Goal: Information Seeking & Learning: Learn about a topic

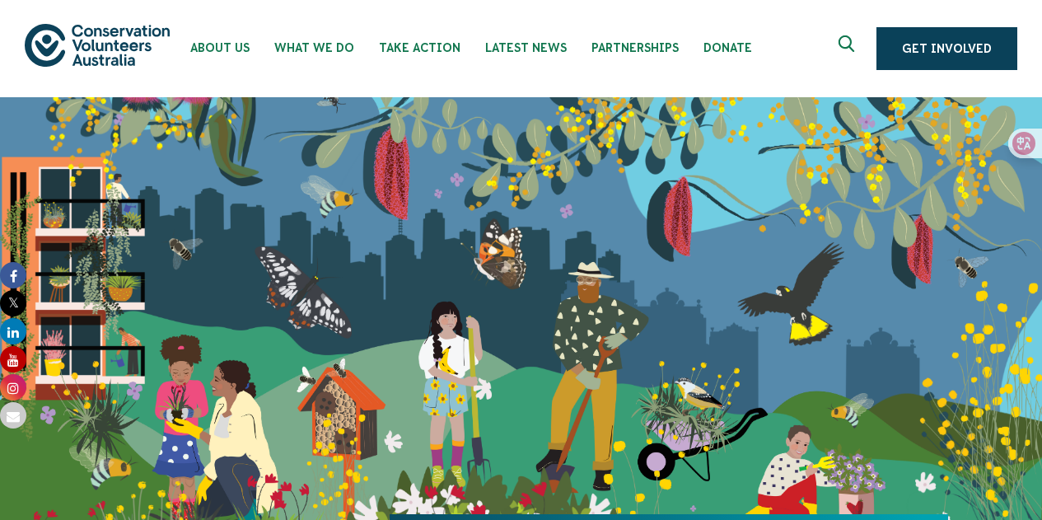
drag, startPoint x: 944, startPoint y: 0, endPoint x: 755, endPoint y: 65, distance: 200.2
click at [755, 65] on ul "About Us Our Priorities Reconciliation Impact Our Board Our People Careers CVA …" at bounding box center [523, 48] width 690 height 97
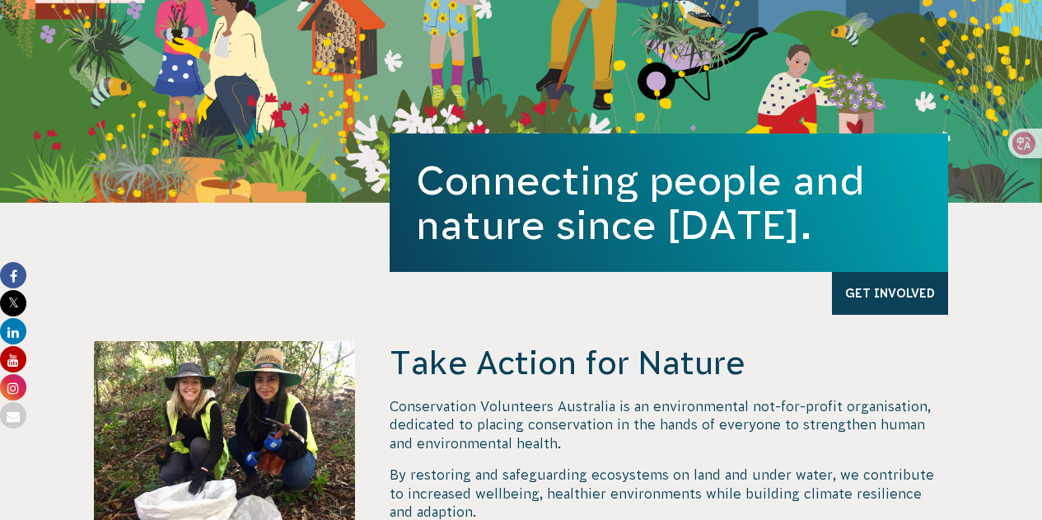
scroll to position [382, 0]
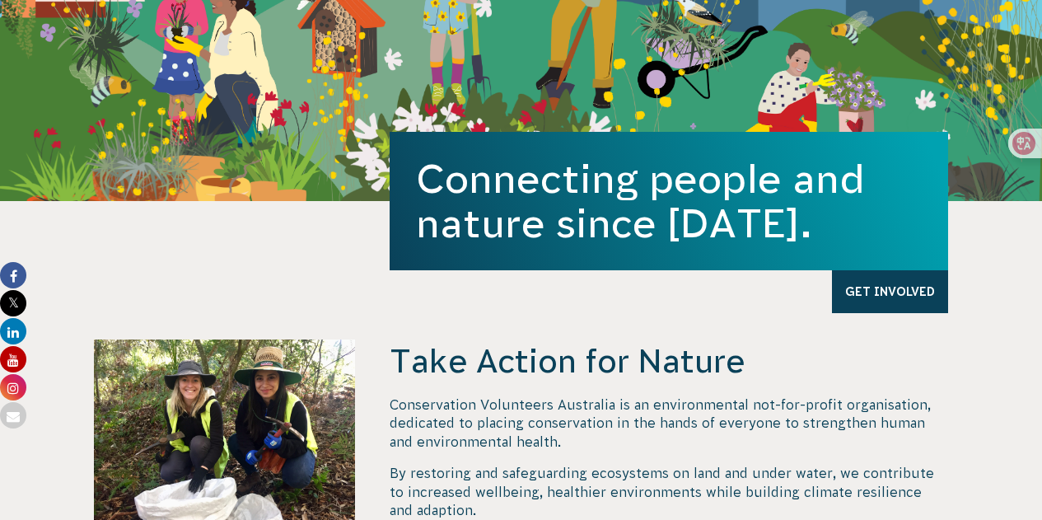
drag, startPoint x: 828, startPoint y: 9, endPoint x: 775, endPoint y: 327, distance: 322.3
click at [775, 327] on section "Take Action for Nature Conservation Volunteers Australia is an environmental no…" at bounding box center [521, 401] width 1042 height 400
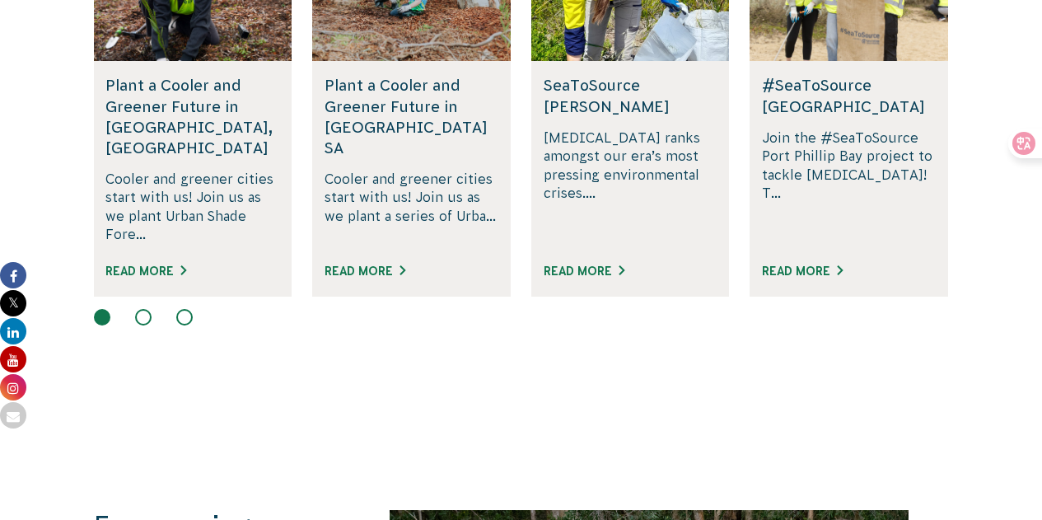
scroll to position [1208, 0]
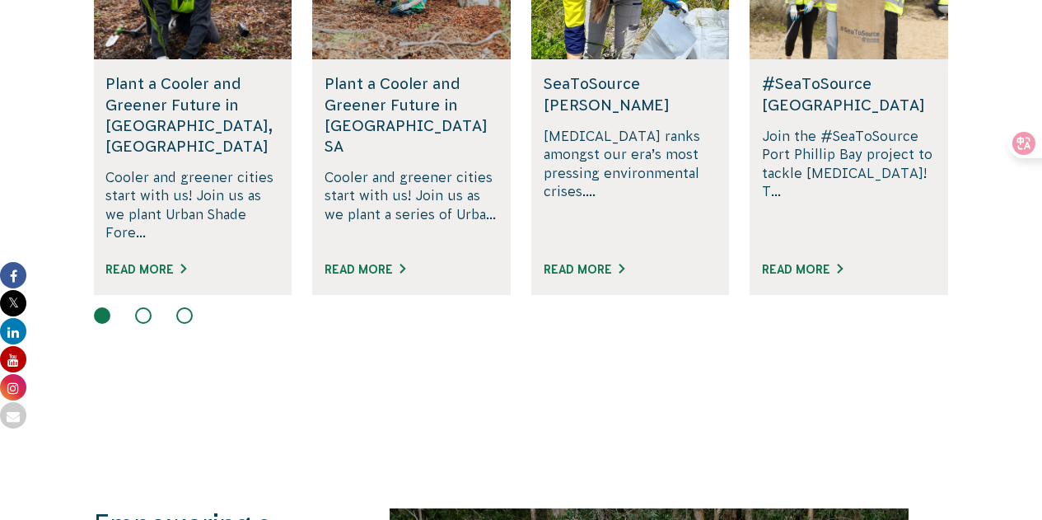
drag, startPoint x: 1011, startPoint y: 4, endPoint x: 702, endPoint y: 354, distance: 467.2
click at [702, 354] on section "Our Projects All Projects Rewilding Fifth Creek, SA Join us in rewilding Fifth …" at bounding box center [521, 91] width 1042 height 633
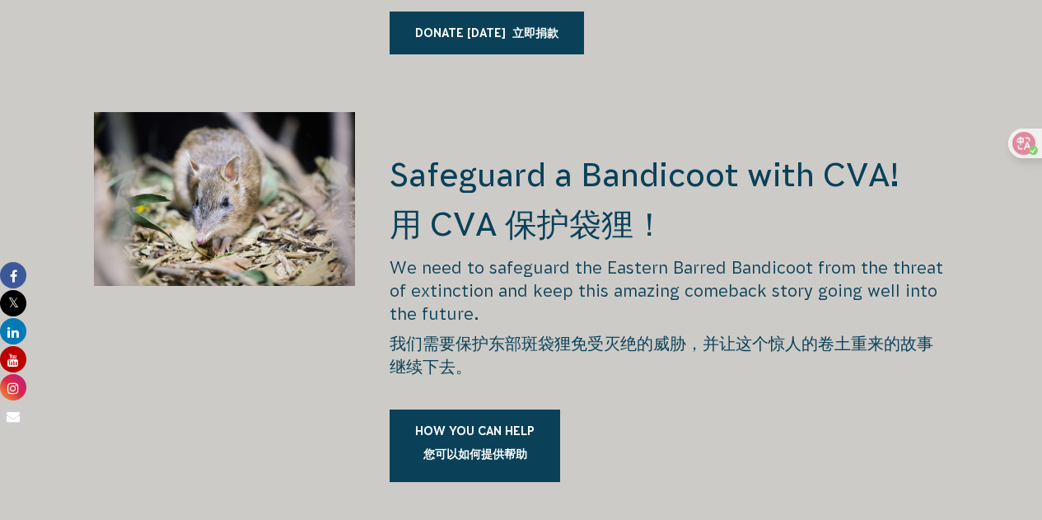
scroll to position [2958, 0]
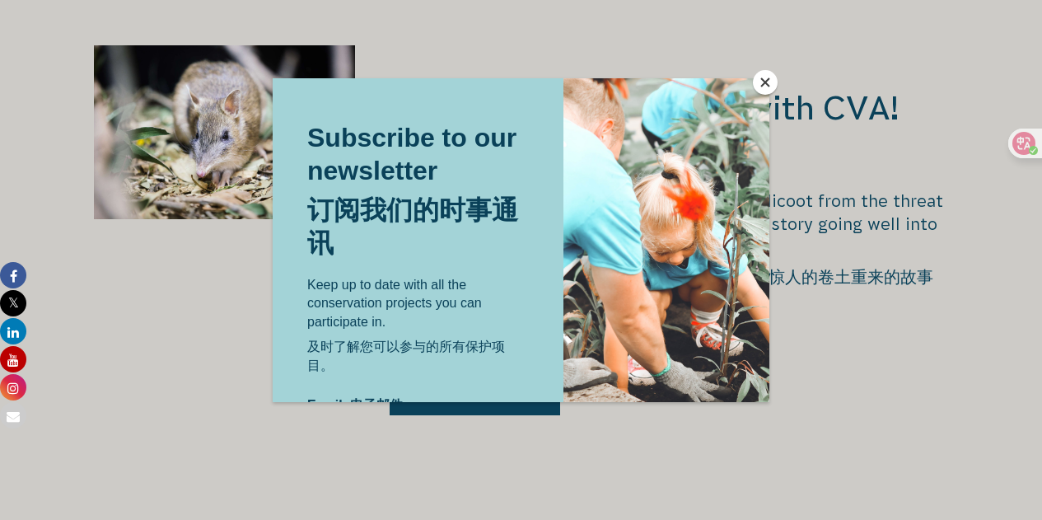
drag, startPoint x: 741, startPoint y: 384, endPoint x: 710, endPoint y: 54, distance: 331.7
click at [710, 54] on div at bounding box center [521, 260] width 1042 height 520
click at [760, 78] on button "Close" at bounding box center [765, 82] width 25 height 25
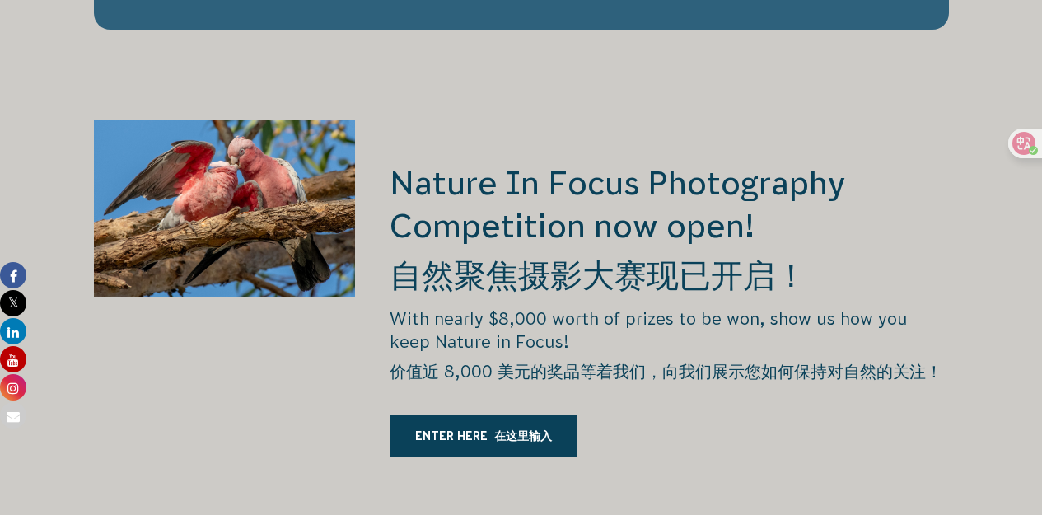
click at [708, 307] on p "With nearly $8,000 worth of prizes to be won, show us how you keep Nature in Fo…" at bounding box center [668, 348] width 558 height 82
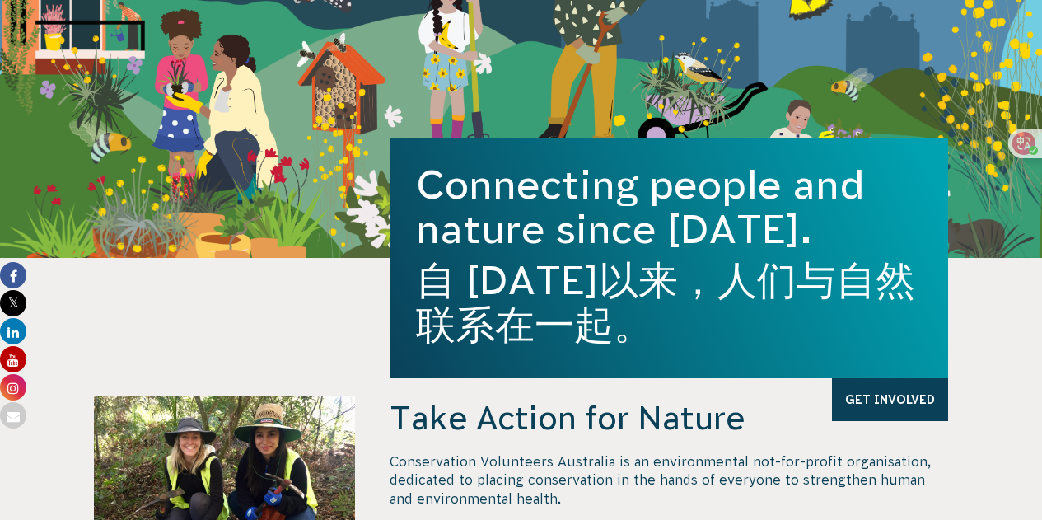
scroll to position [0, 0]
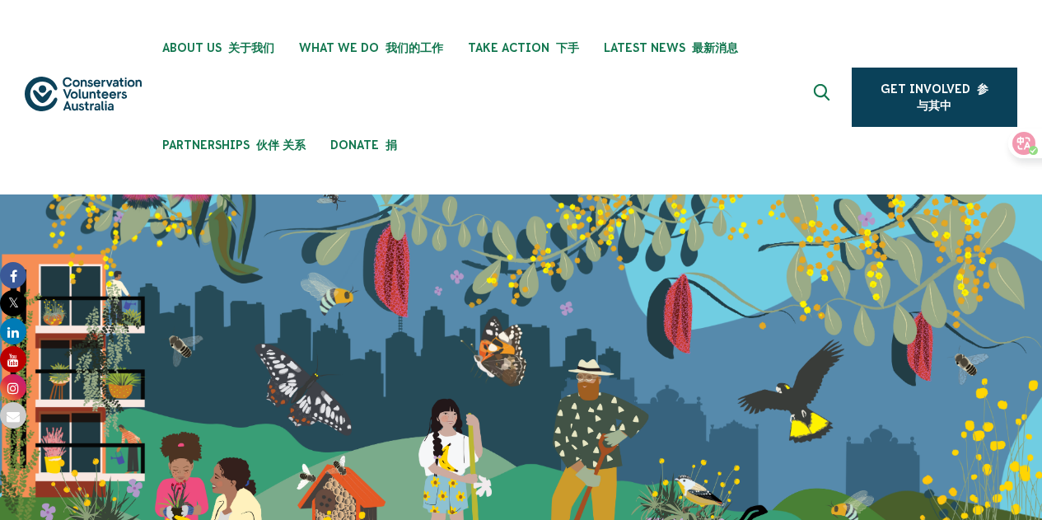
click at [812, 91] on button at bounding box center [824, 97] width 40 height 40
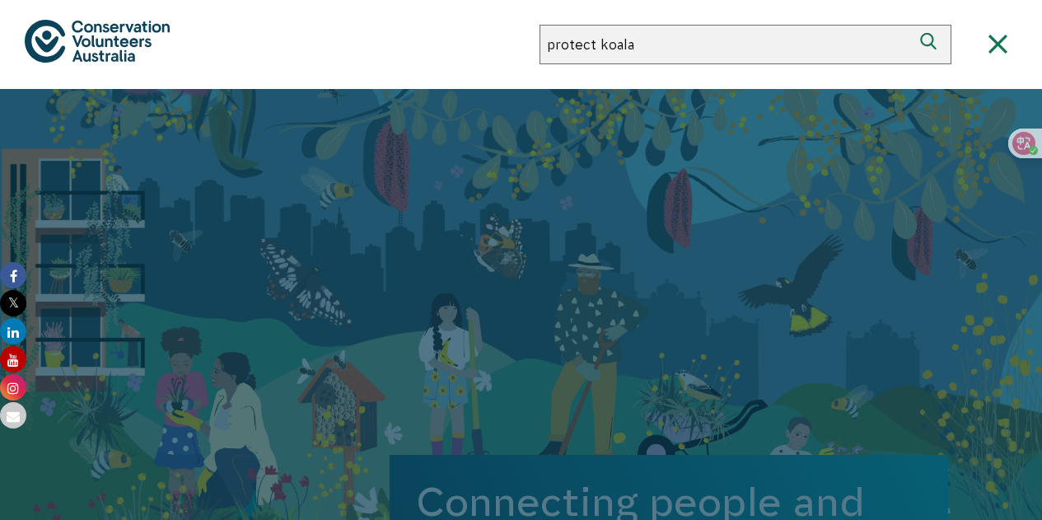
type input "protect koala"
click at [911, 25] on button "Search" at bounding box center [931, 45] width 40 height 40
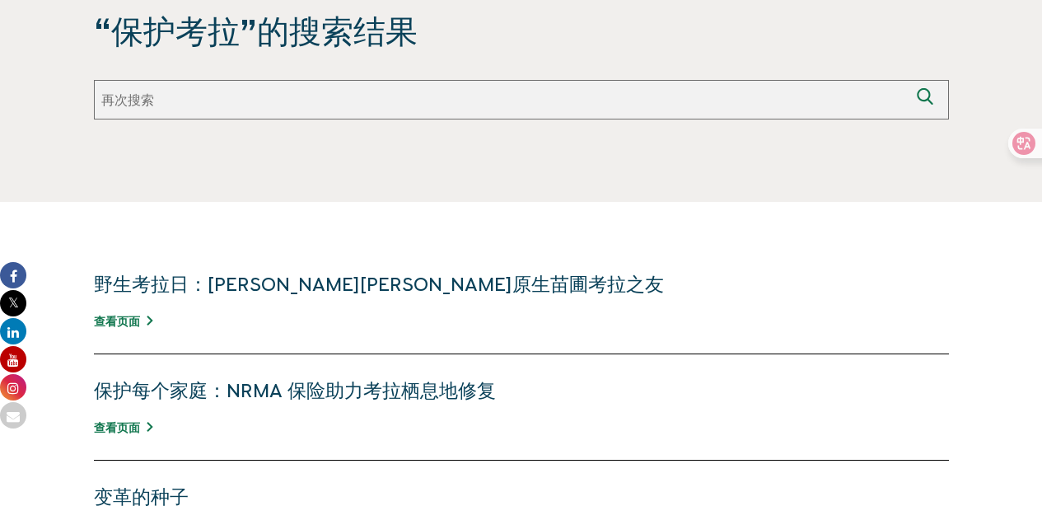
scroll to position [383, 0]
click at [404, 291] on font "野生考拉日：[PERSON_NAME][PERSON_NAME]原生苗圃考拉之友" at bounding box center [379, 284] width 570 height 21
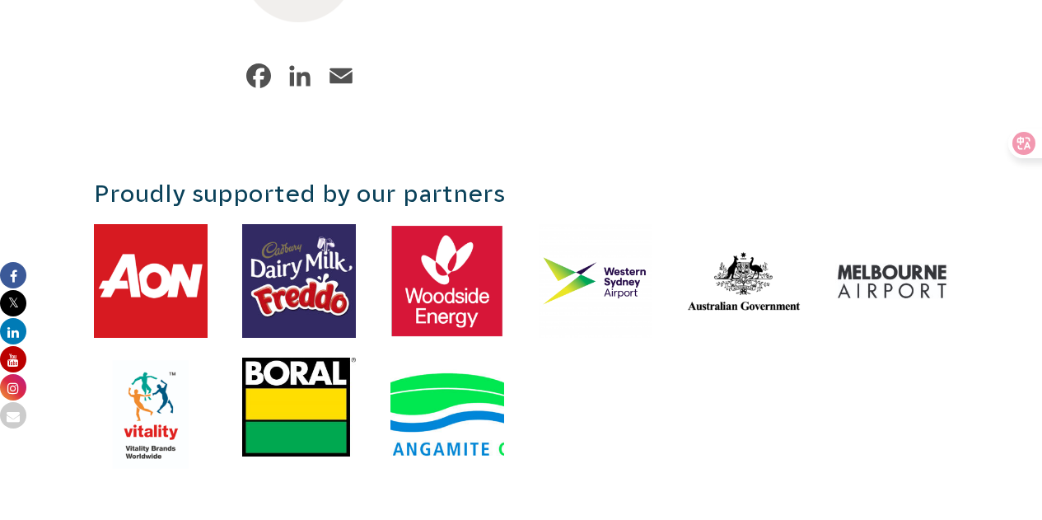
scroll to position [3388, 0]
